Goal: Book appointment/travel/reservation

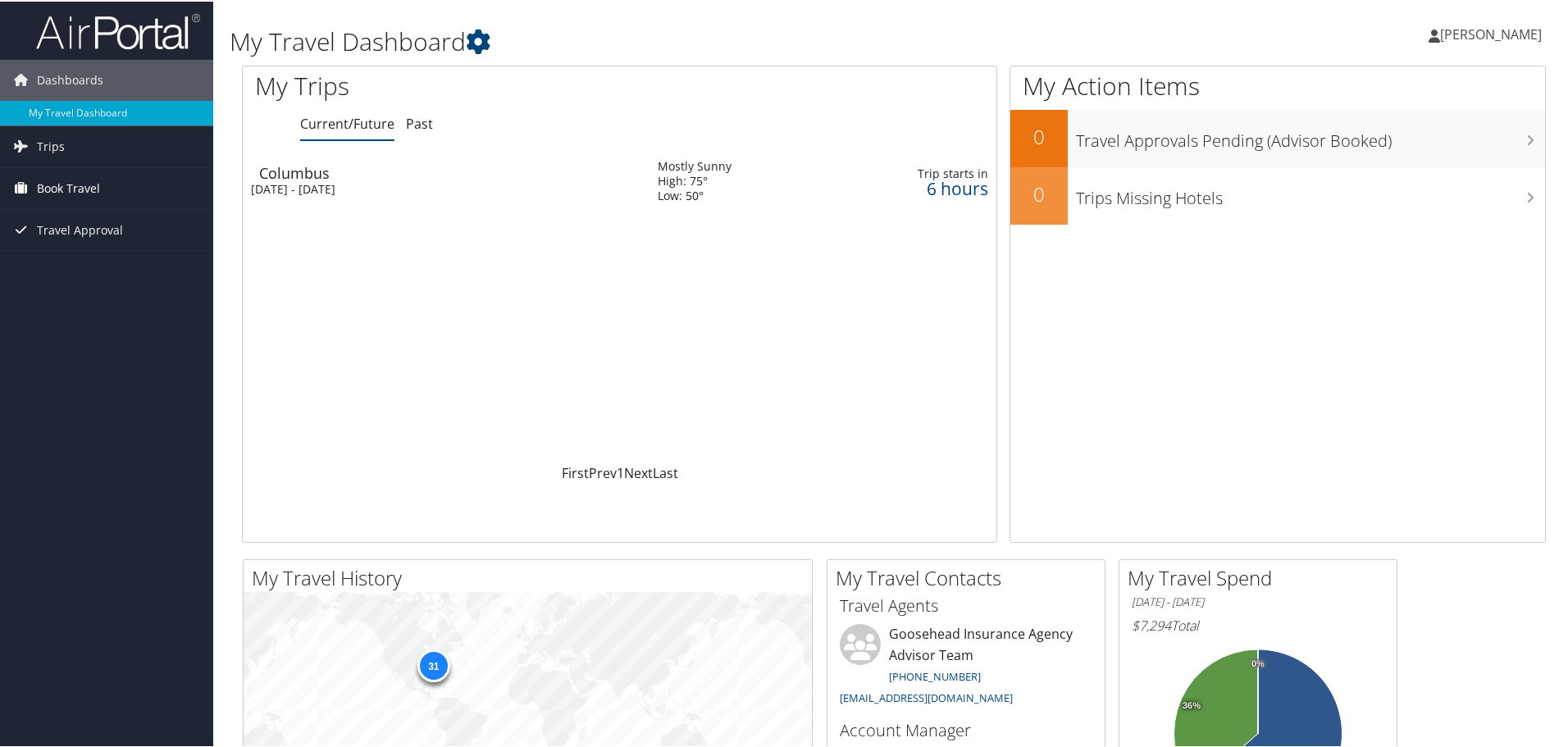
click at [52, 188] on span "Book Travel" at bounding box center [69, 187] width 63 height 41
click at [115, 271] on link "Book/Manage Online Trips" at bounding box center [106, 269] width 213 height 24
